Goal: Information Seeking & Learning: Learn about a topic

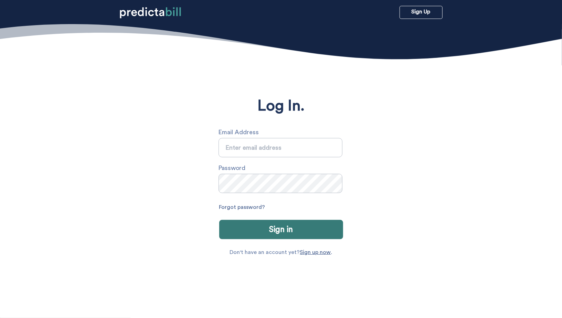
type input "[PERSON_NAME][EMAIL_ADDRESS][PERSON_NAME][DOMAIN_NAME]"
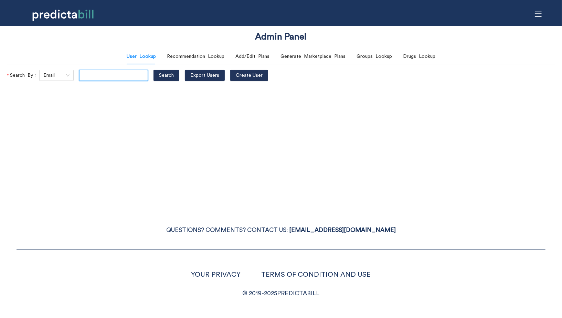
click at [85, 77] on input "text" at bounding box center [113, 75] width 69 height 11
type input "jessieewhite@yahoo.com"
click at [154, 70] on button "Search" at bounding box center [167, 75] width 26 height 11
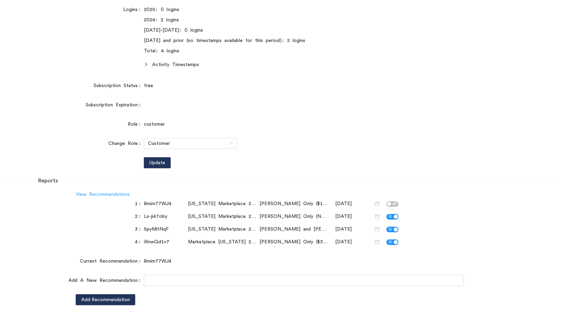
scroll to position [0, 0]
click at [116, 195] on link "View Recommendations" at bounding box center [103, 194] width 54 height 5
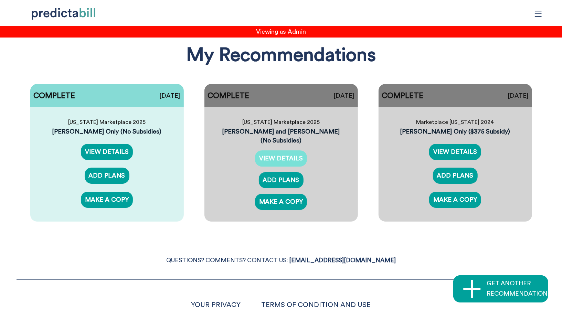
click at [282, 150] on link "VIEW DETAILS" at bounding box center [281, 158] width 52 height 16
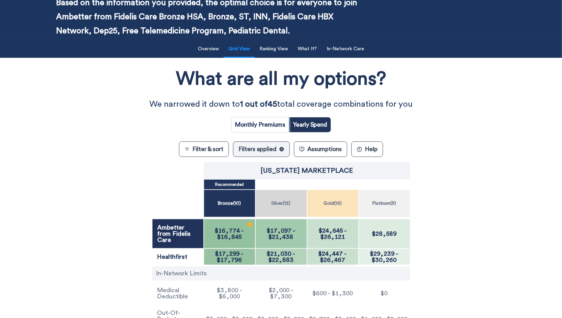
scroll to position [85, 0]
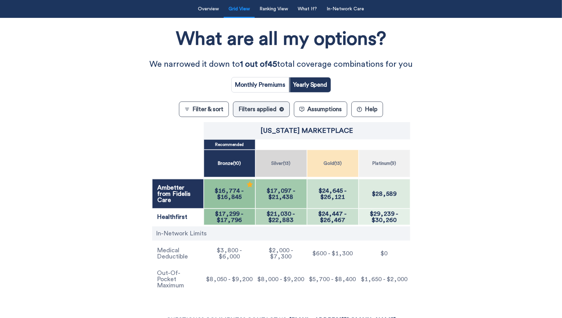
click at [270, 81] on input "radio" at bounding box center [260, 84] width 57 height 15
radio input "true"
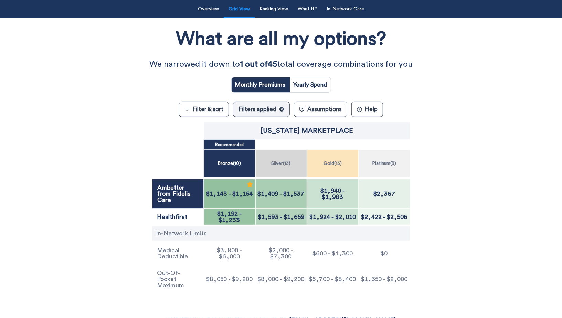
click at [93, 122] on div "What are all my options? We narrowed it down to 1 out of 45 total coverage comb…" at bounding box center [281, 158] width 506 height 274
click at [36, 87] on div "What are all my options? We narrowed it down to 1 out of 45 total coverage comb…" at bounding box center [281, 158] width 506 height 274
click at [241, 199] on div "$1,148 - $1,154" at bounding box center [230, 194] width 52 height 30
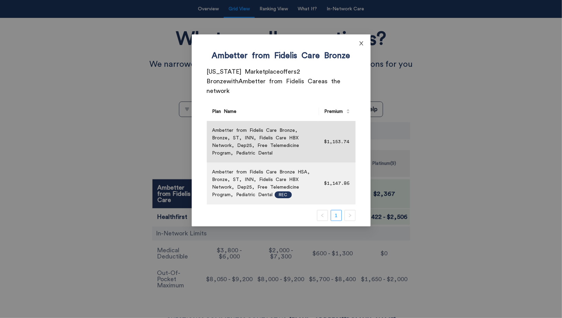
click at [361, 45] on icon "close" at bounding box center [362, 44] width 6 height 6
